Goal: Information Seeking & Learning: Learn about a topic

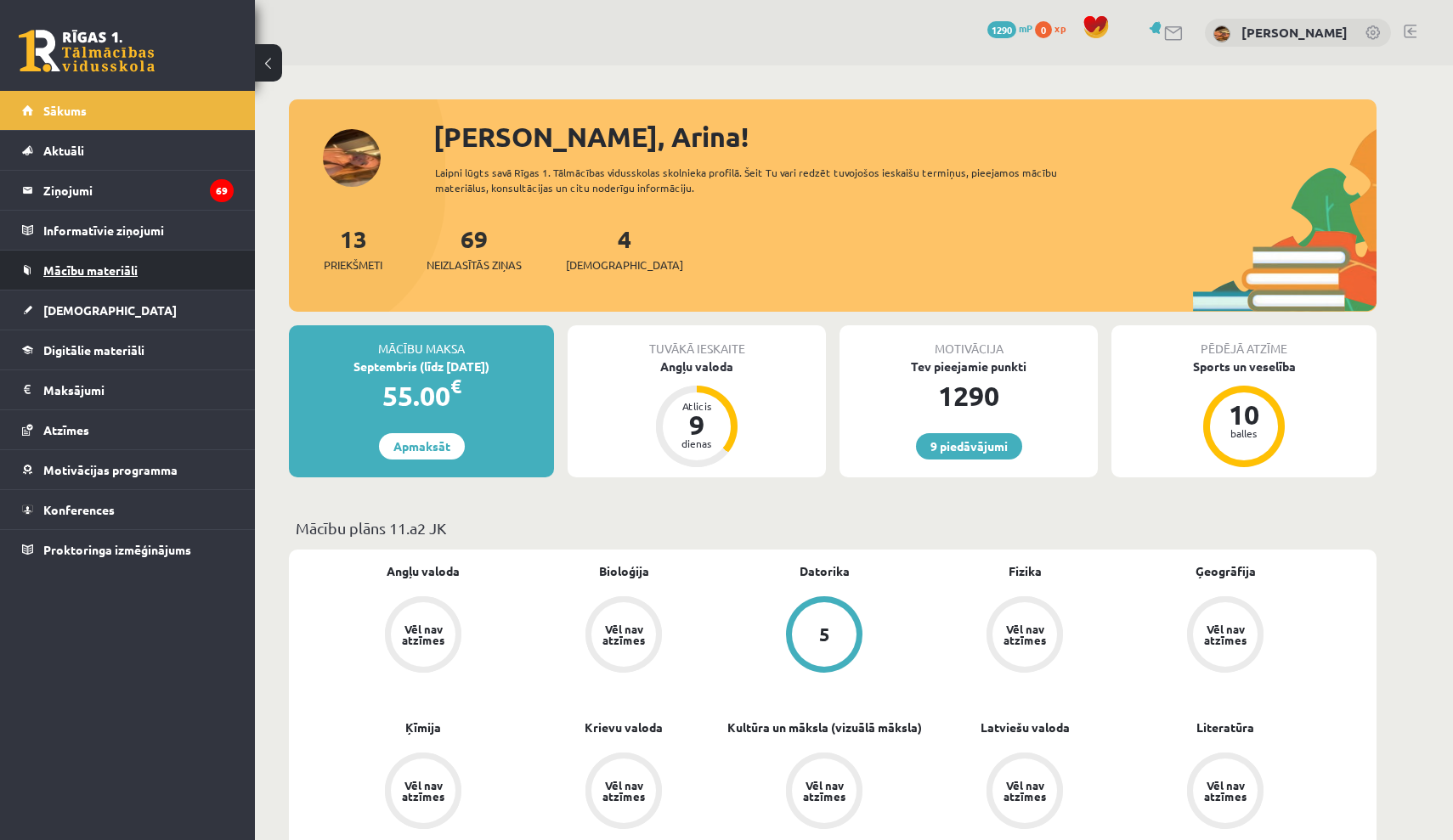
click at [149, 275] on link "Mācību materiāli" at bounding box center [127, 270] width 211 height 39
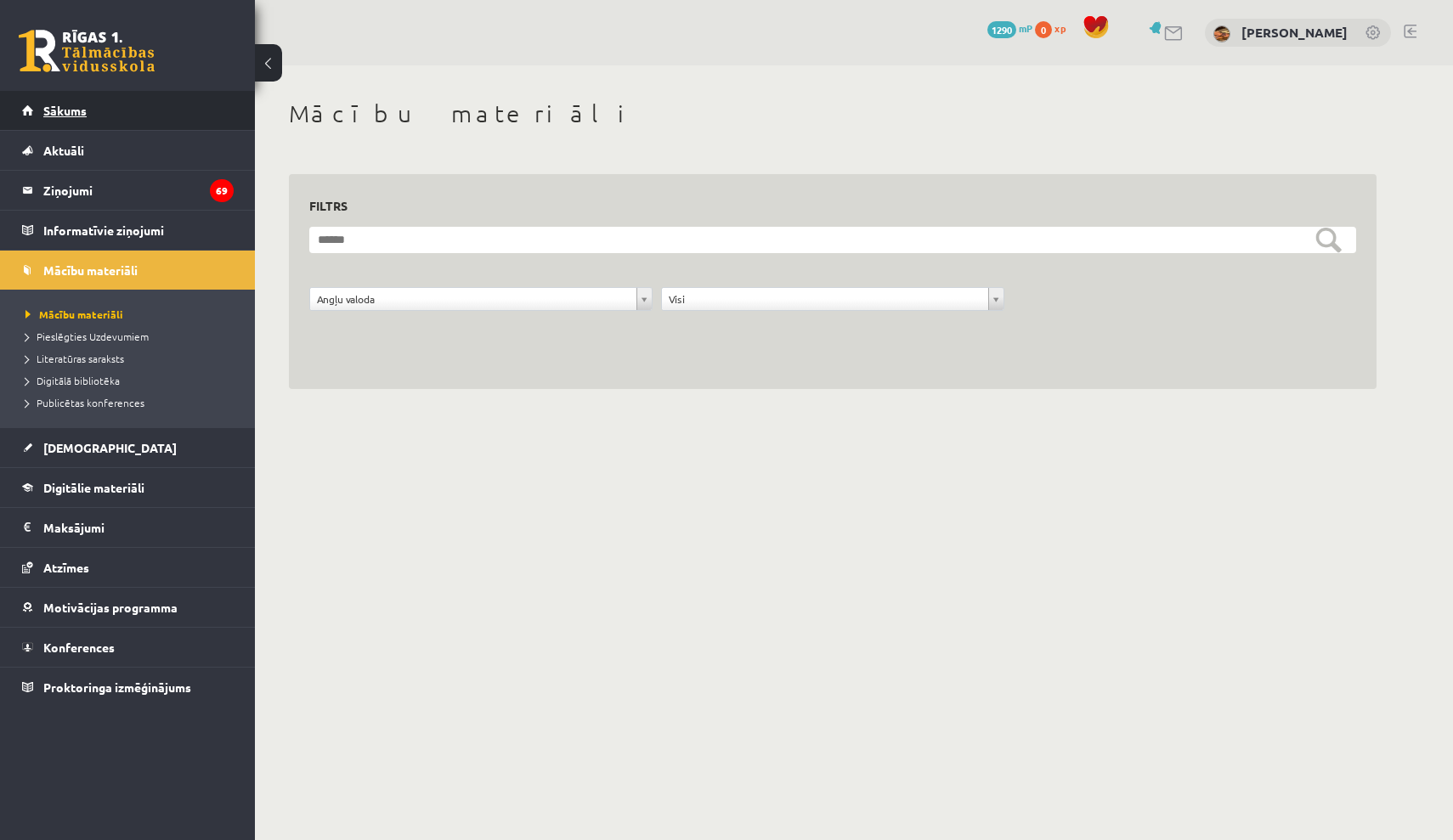
click at [84, 119] on link "Sākums" at bounding box center [127, 111] width 211 height 39
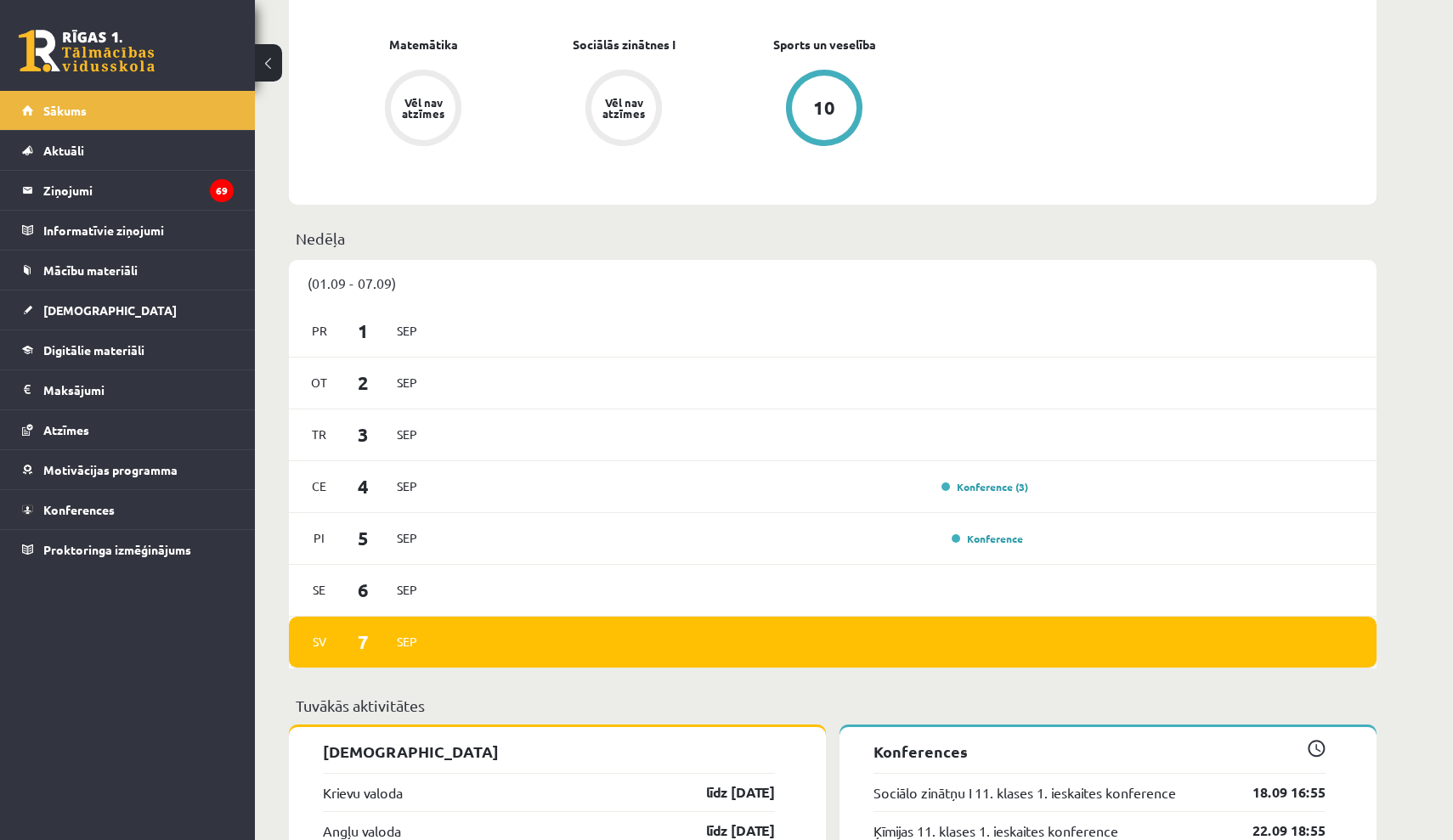
scroll to position [838, 0]
click at [963, 501] on div "Ce 4 Sep Konference (3)" at bounding box center [832, 488] width 1088 height 52
click at [971, 488] on link "Konference (3)" at bounding box center [985, 487] width 87 height 14
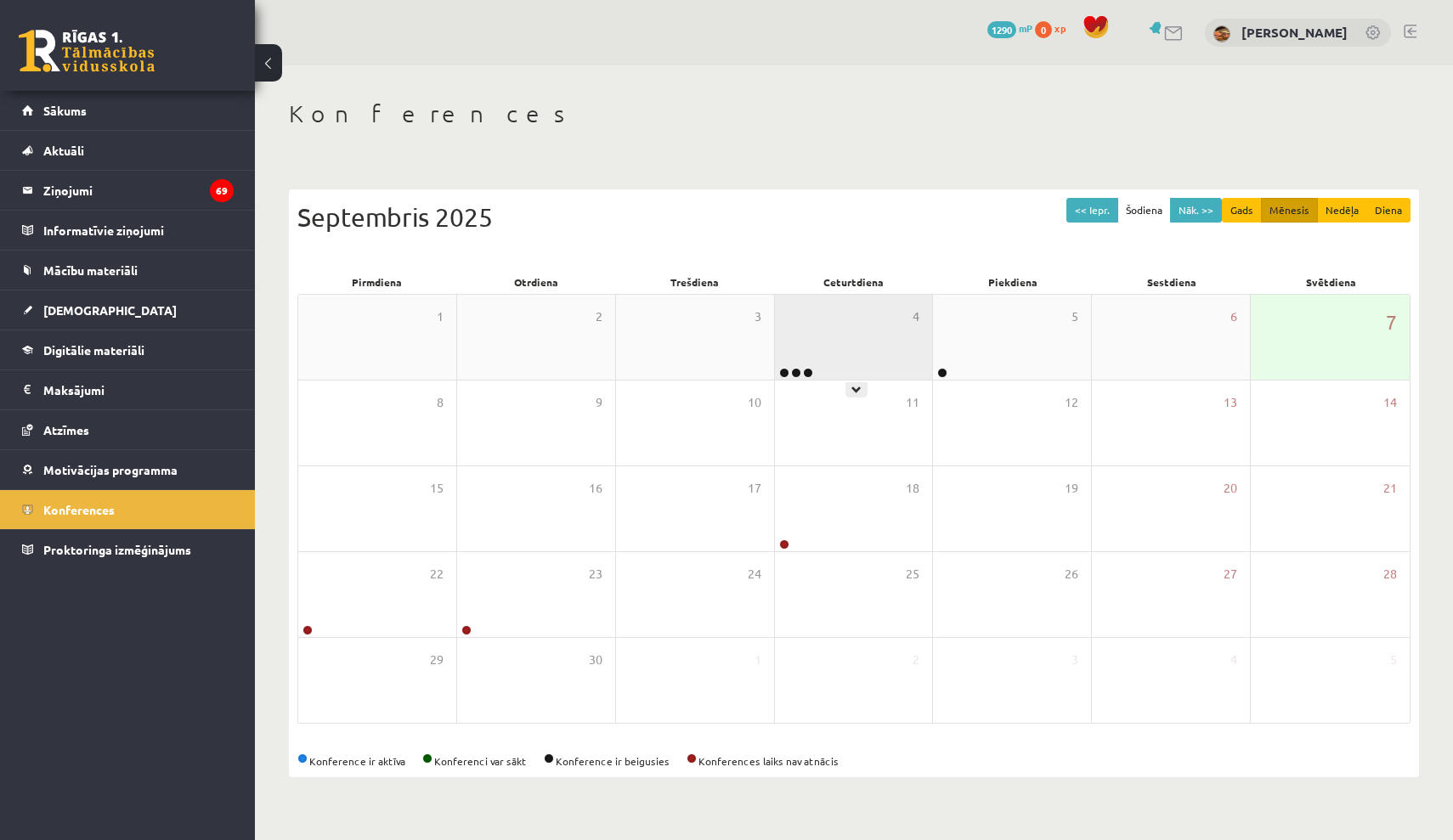
click at [874, 361] on div "4" at bounding box center [853, 337] width 158 height 85
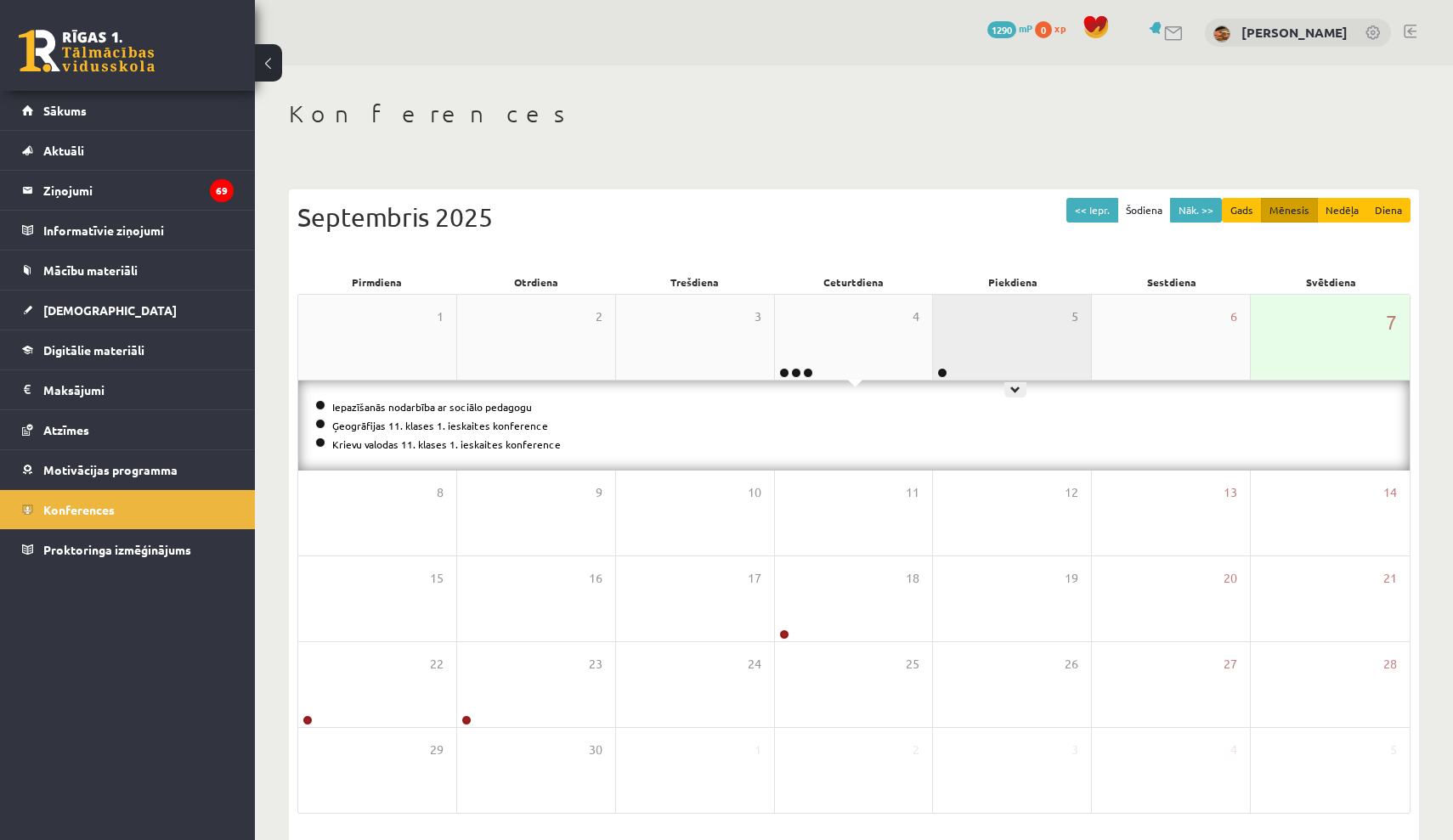
click at [1010, 332] on div "5" at bounding box center [1012, 337] width 158 height 85
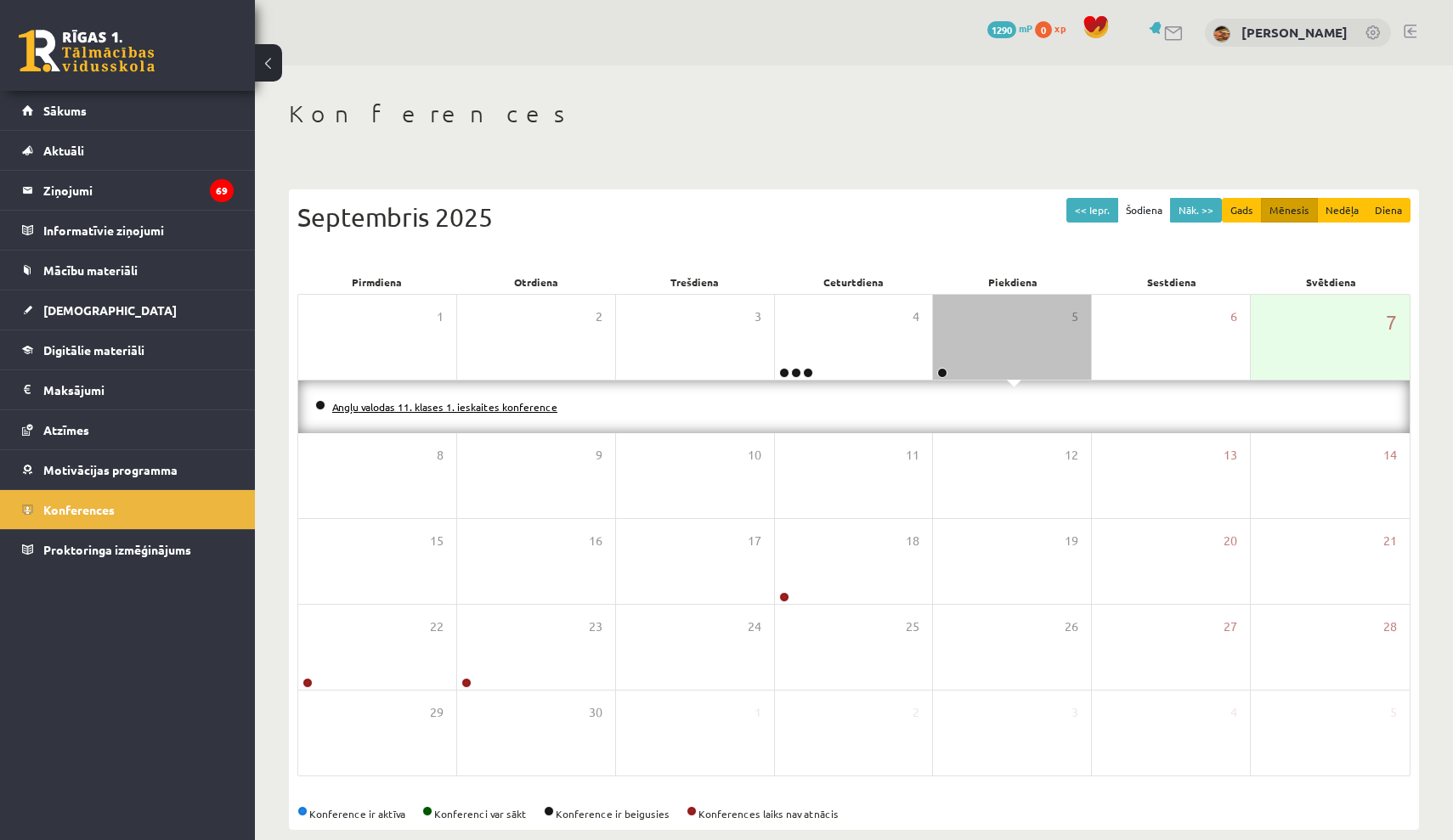
click at [470, 408] on link "Angļu valodas 11. klases 1. ieskaites konference" at bounding box center [445, 407] width 225 height 14
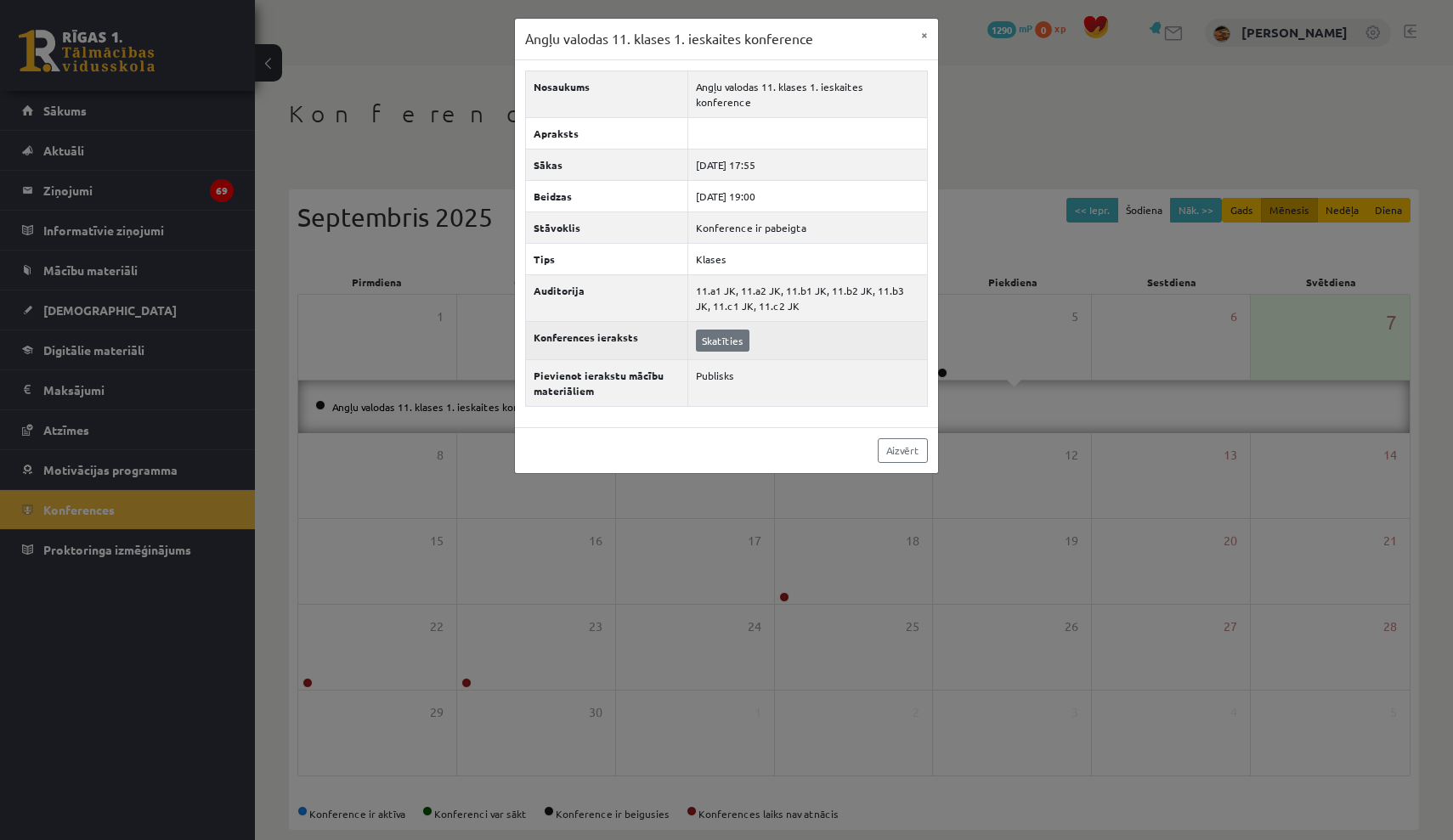
click at [711, 329] on link "Skatīties" at bounding box center [722, 340] width 54 height 22
